Goal: Information Seeking & Learning: Check status

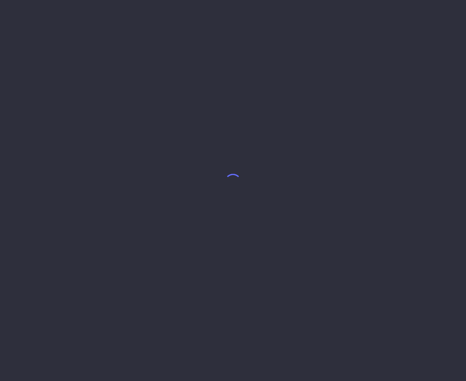
select select "7"
